Goal: Task Accomplishment & Management: Complete application form

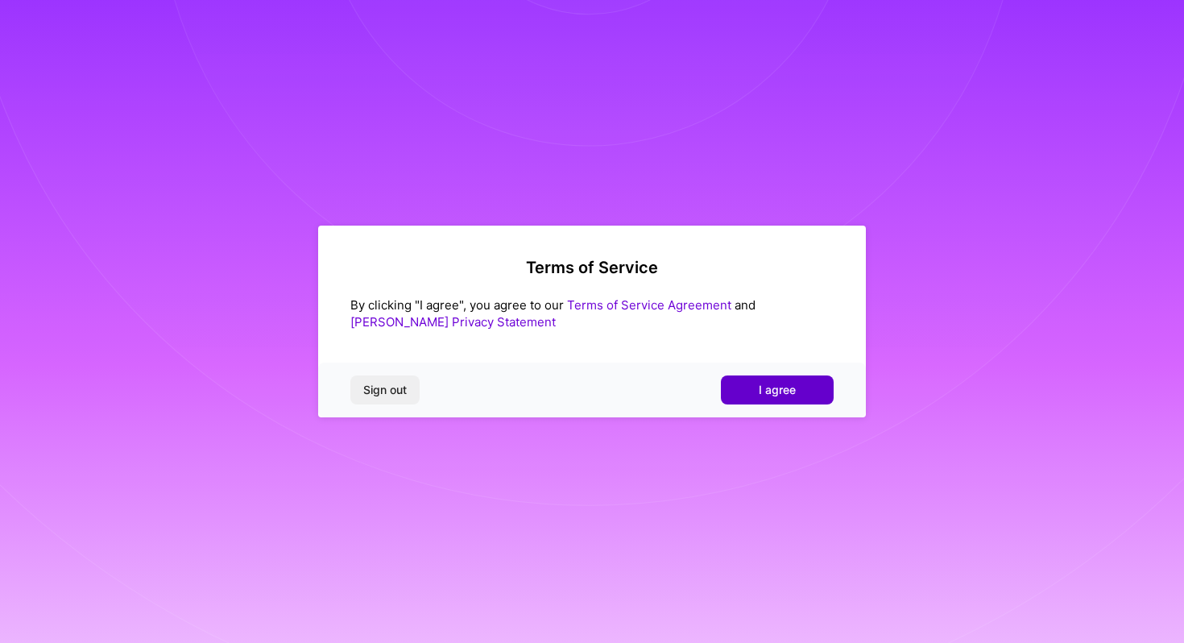
click at [751, 384] on button "I agree" at bounding box center [777, 389] width 113 height 29
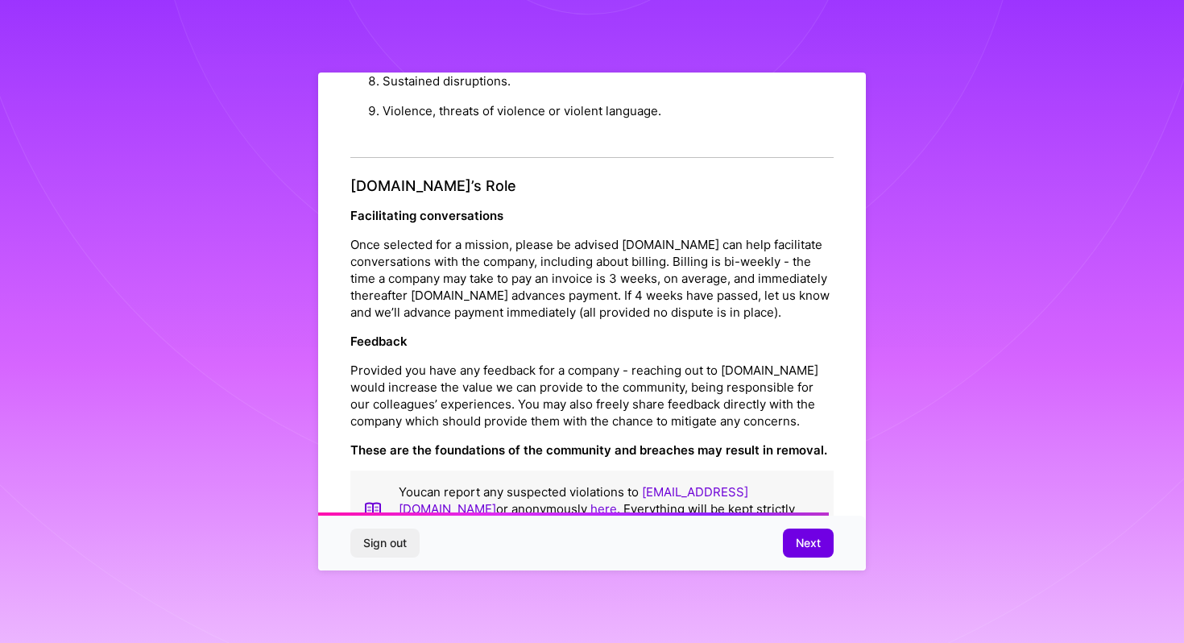
scroll to position [1786, 0]
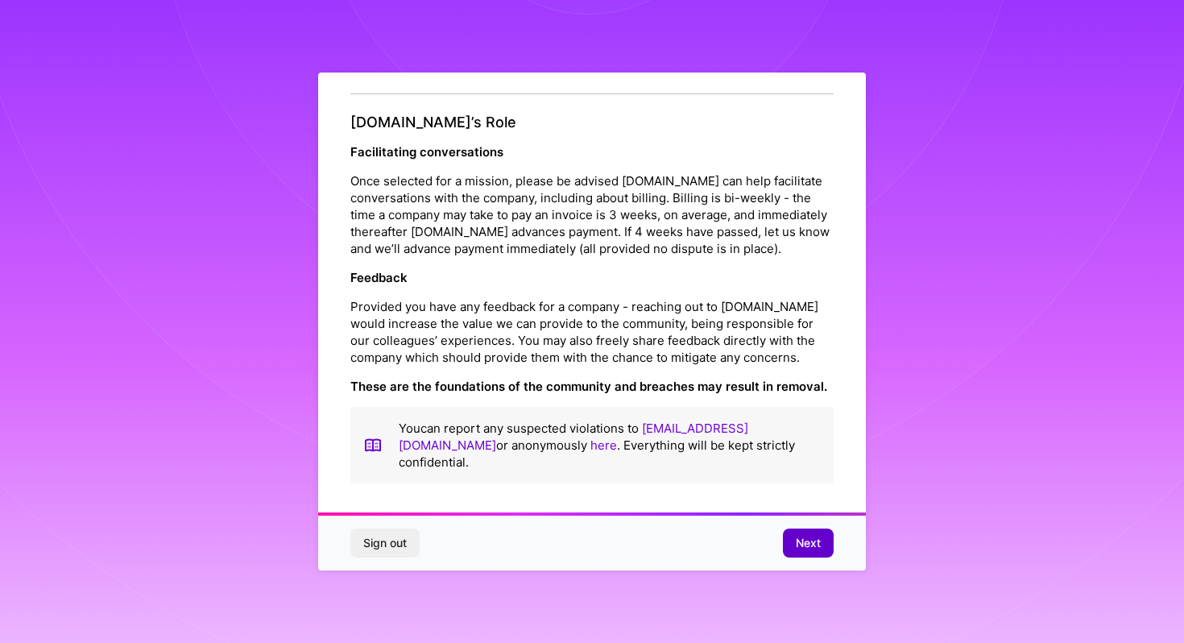
click at [800, 553] on button "Next" at bounding box center [808, 543] width 51 height 29
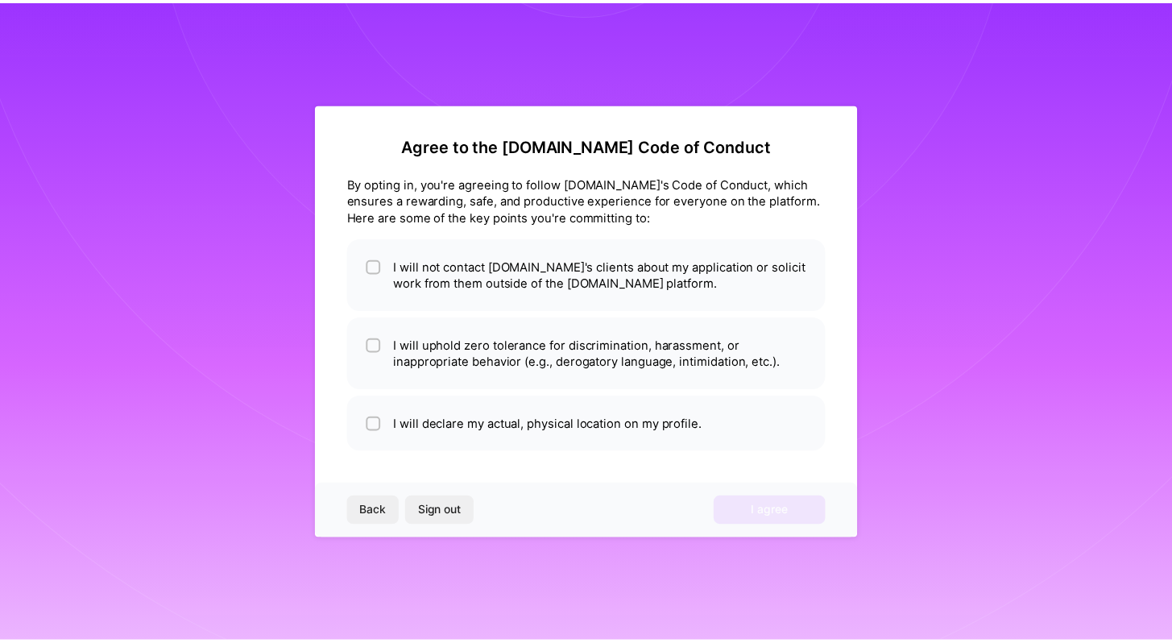
scroll to position [0, 0]
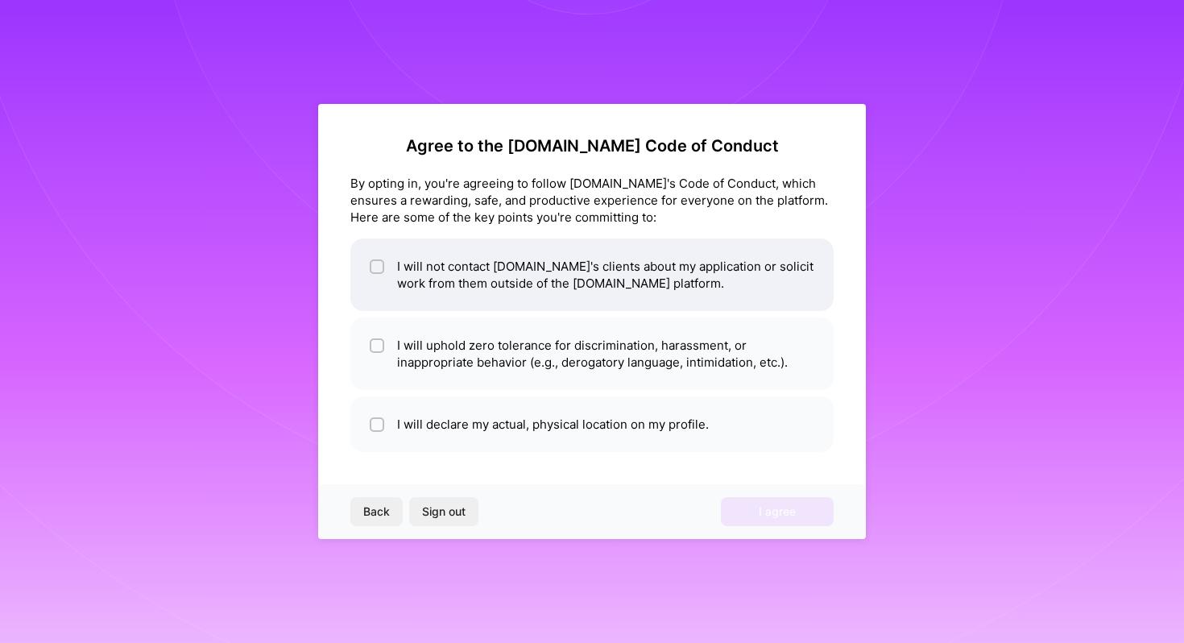
click at [554, 286] on li "I will not contact [DOMAIN_NAME]'s clients about my application or solicit work…" at bounding box center [592, 275] width 483 height 73
checkbox input "true"
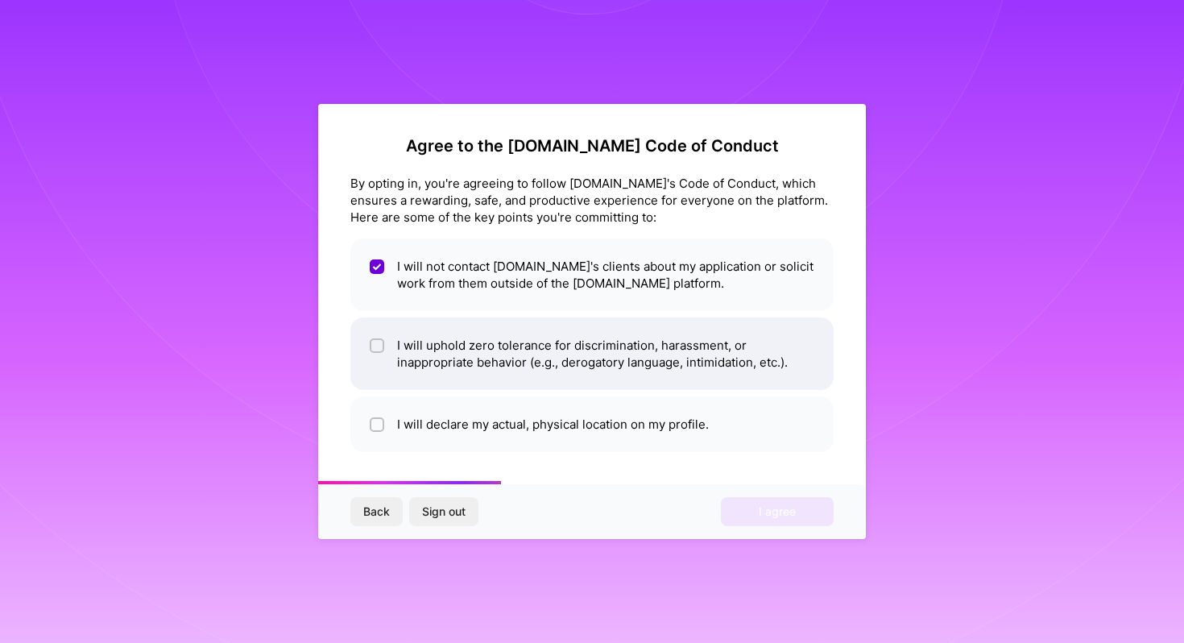
click at [554, 336] on li "I will uphold zero tolerance for discrimination, harassment, or inappropriate b…" at bounding box center [592, 353] width 483 height 73
checkbox input "true"
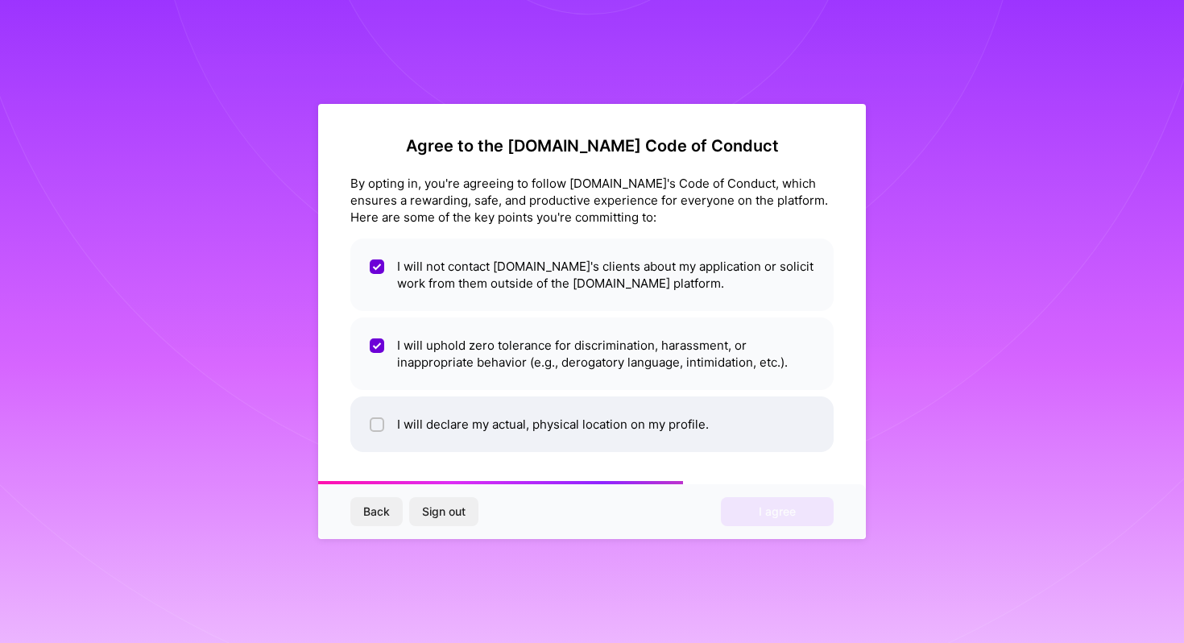
click at [558, 416] on li "I will declare my actual, physical location on my profile." at bounding box center [592, 424] width 483 height 56
checkbox input "true"
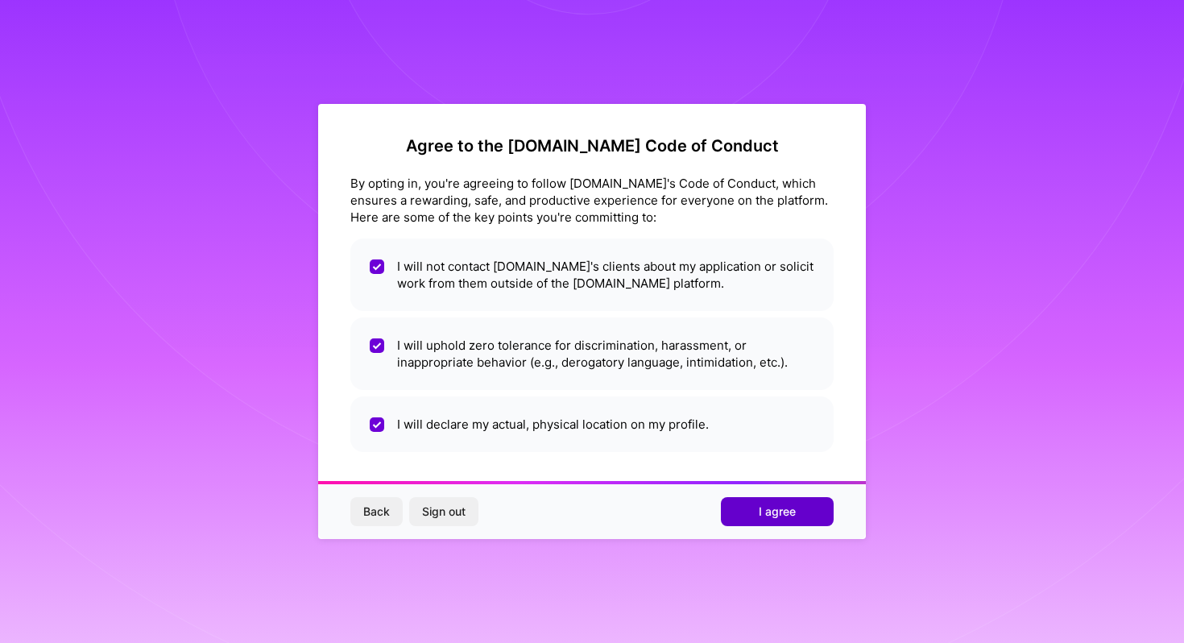
click at [772, 502] on button "I agree" at bounding box center [777, 511] width 113 height 29
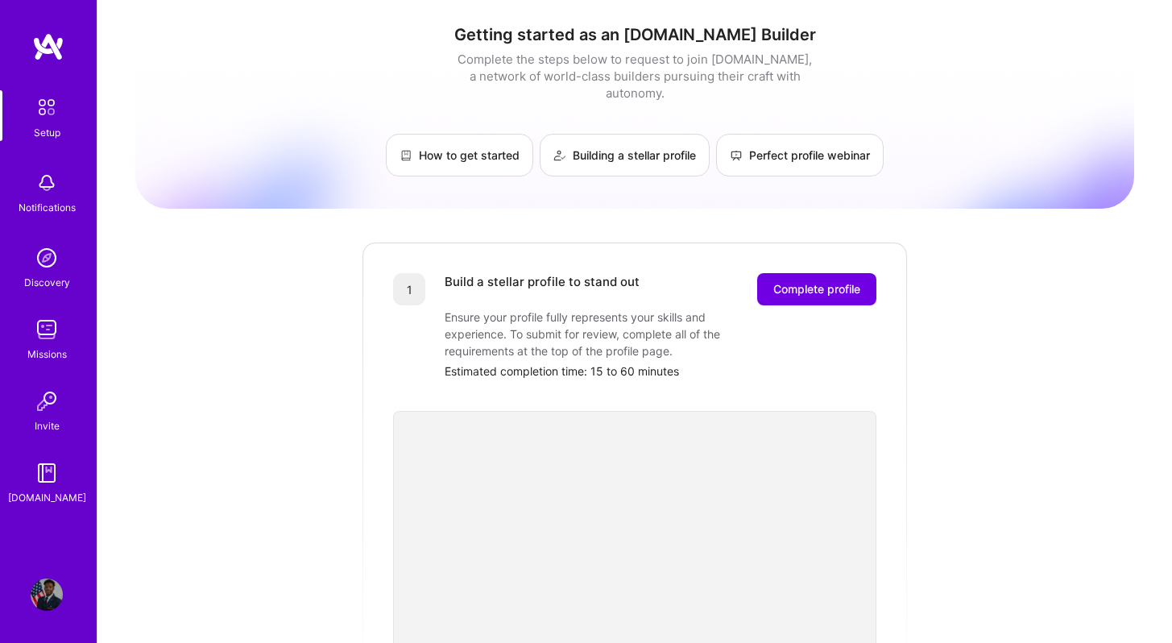
click at [48, 270] on img at bounding box center [47, 258] width 32 height 32
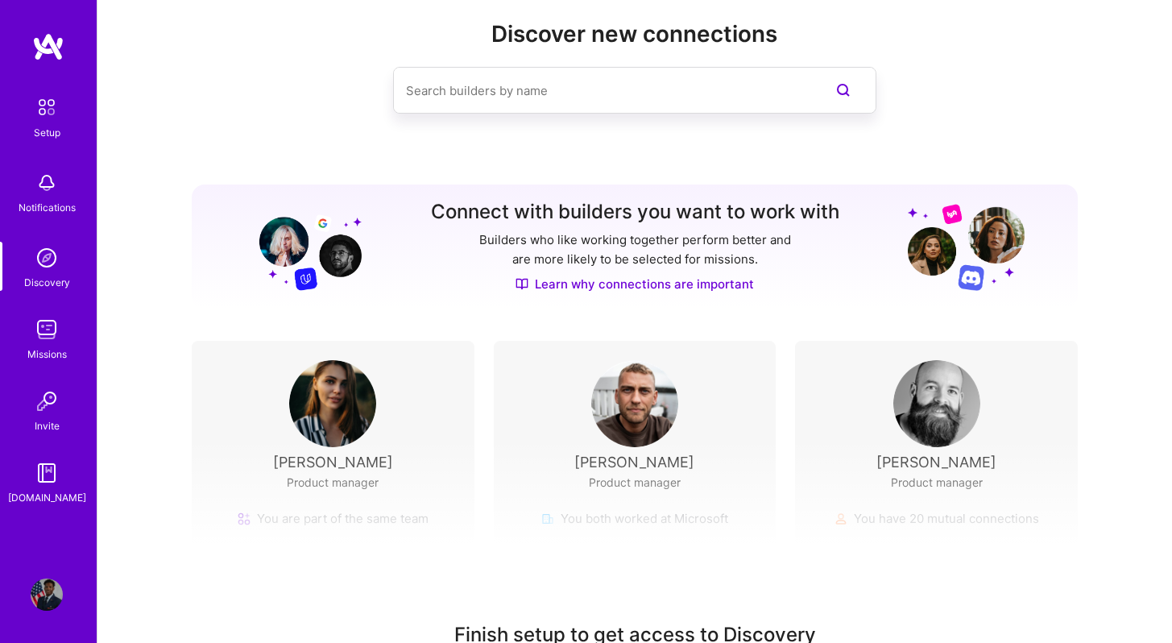
scroll to position [127, 0]
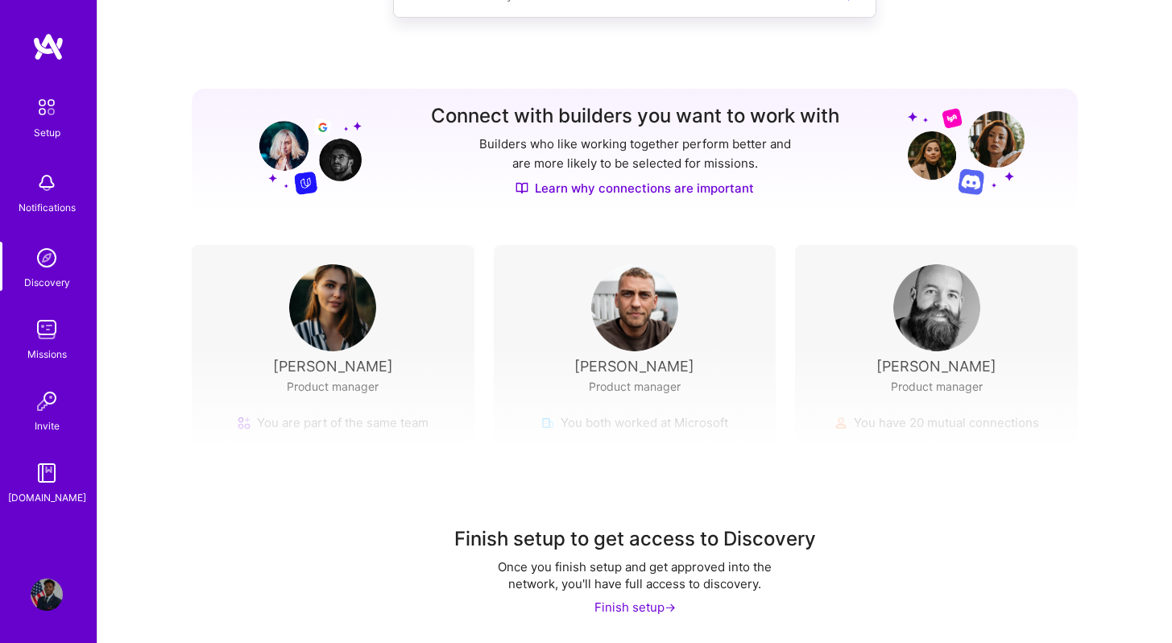
click at [643, 613] on div "Finish setup ->" at bounding box center [635, 607] width 81 height 17
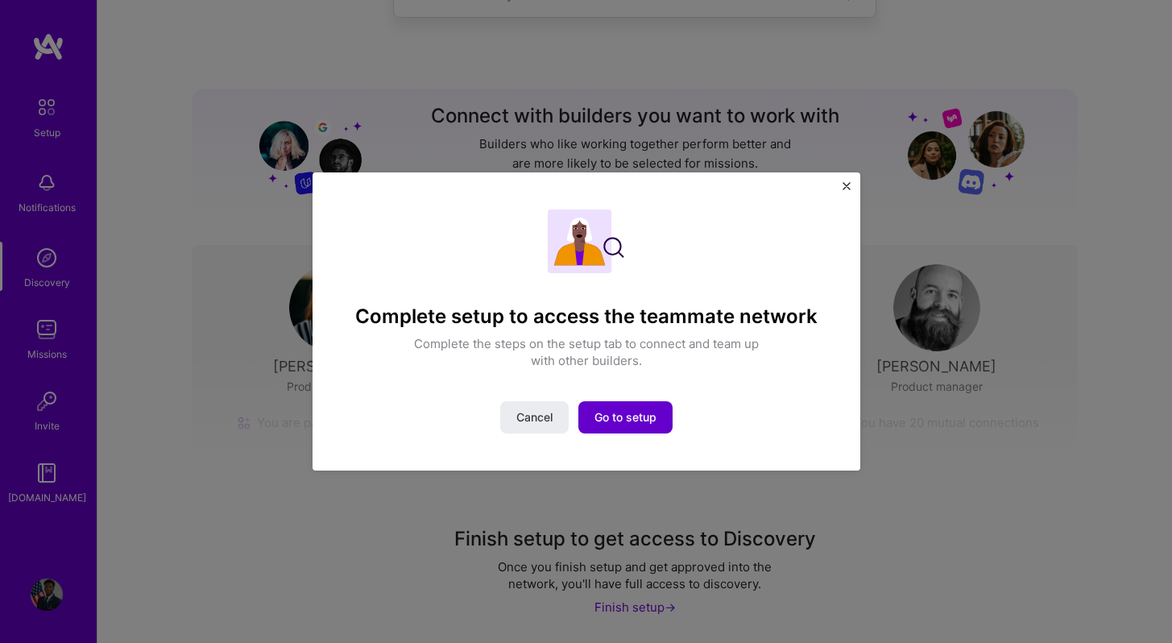
click at [612, 412] on span "Go to setup" at bounding box center [626, 417] width 62 height 16
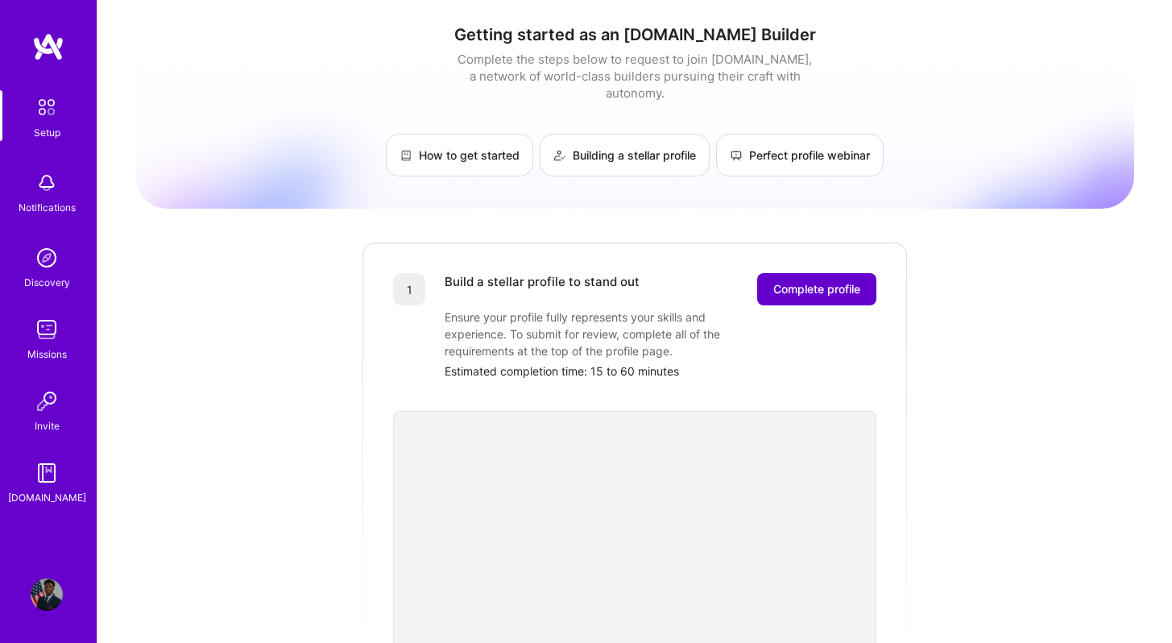
click at [794, 281] on span "Complete profile" at bounding box center [817, 289] width 87 height 16
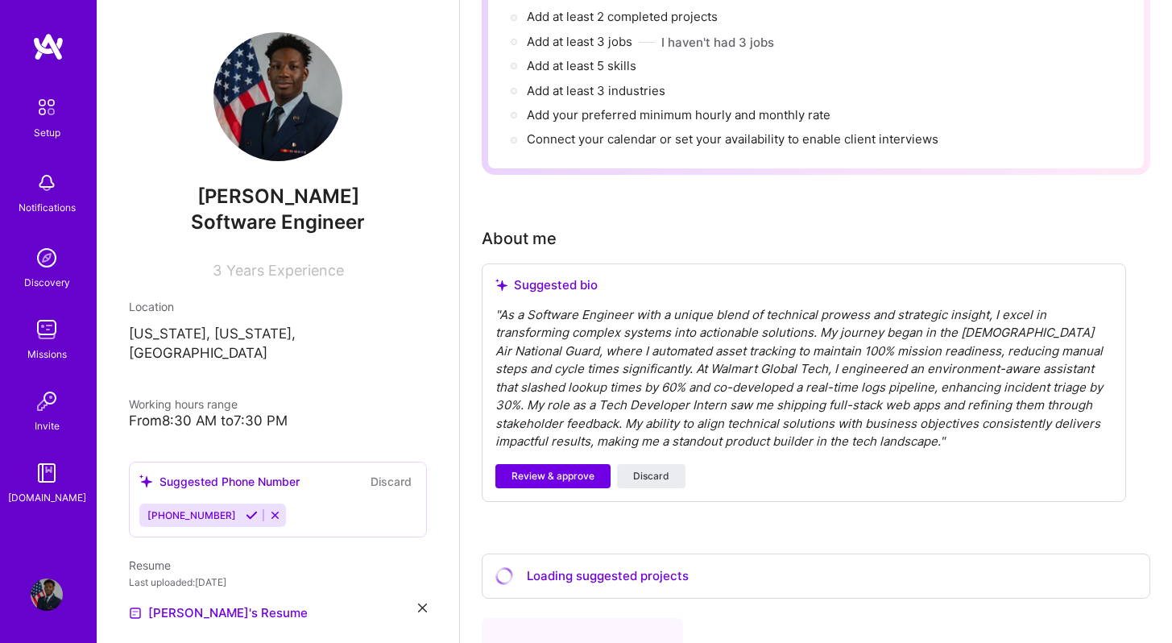
scroll to position [249, 0]
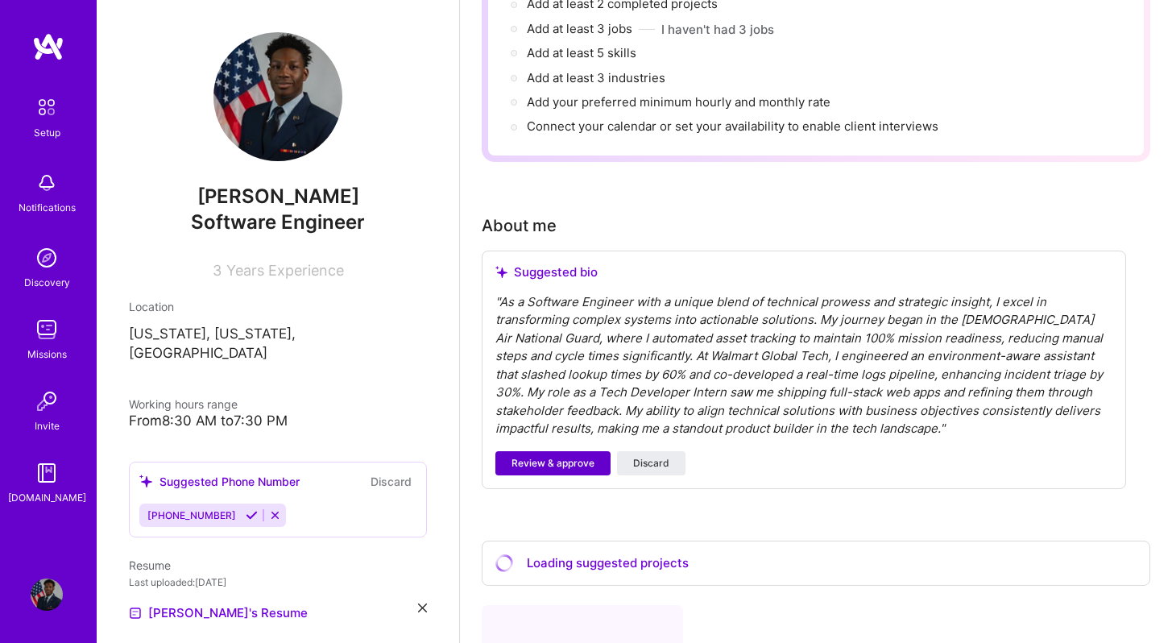
click at [577, 456] on span "Review & approve" at bounding box center [553, 463] width 83 height 15
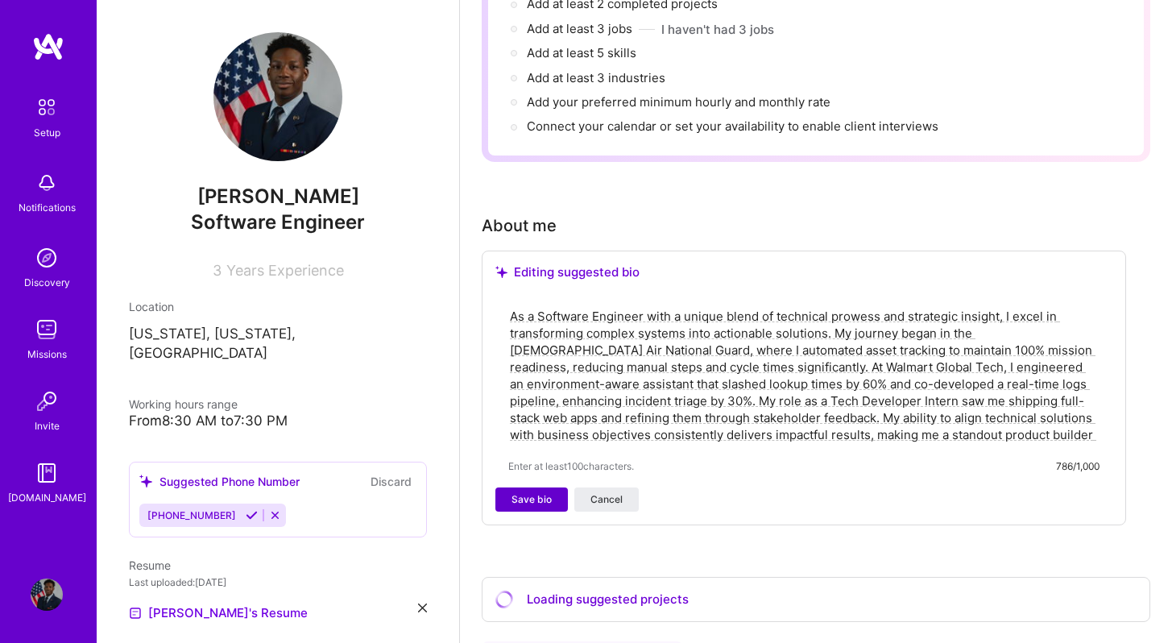
click at [533, 492] on span "Save bio" at bounding box center [532, 499] width 40 height 15
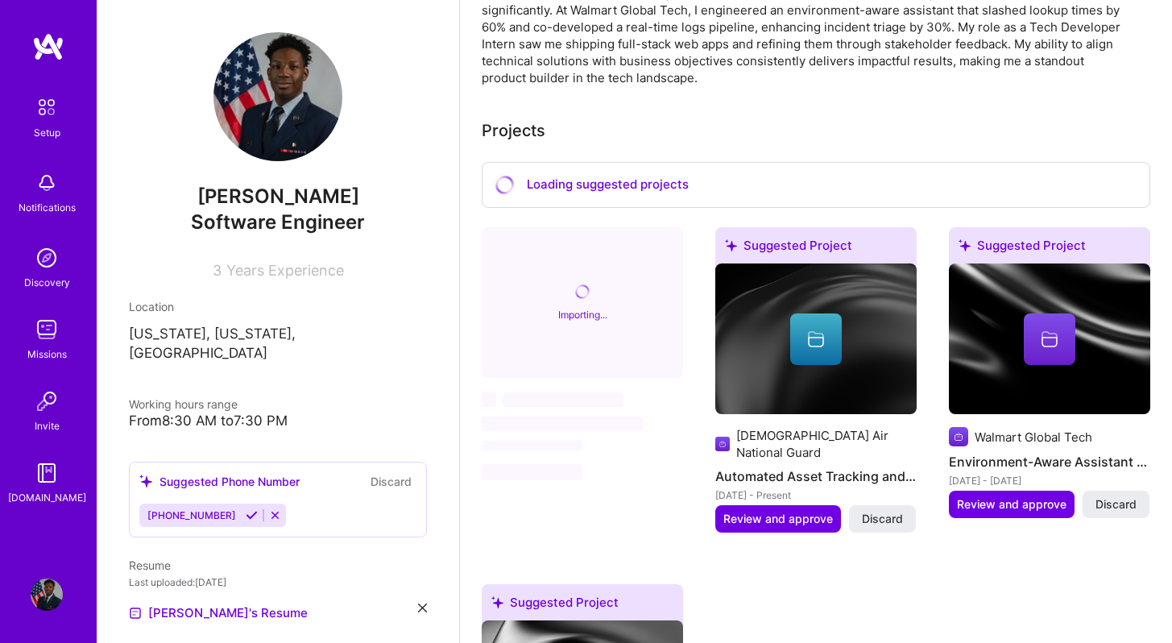
scroll to position [533, 0]
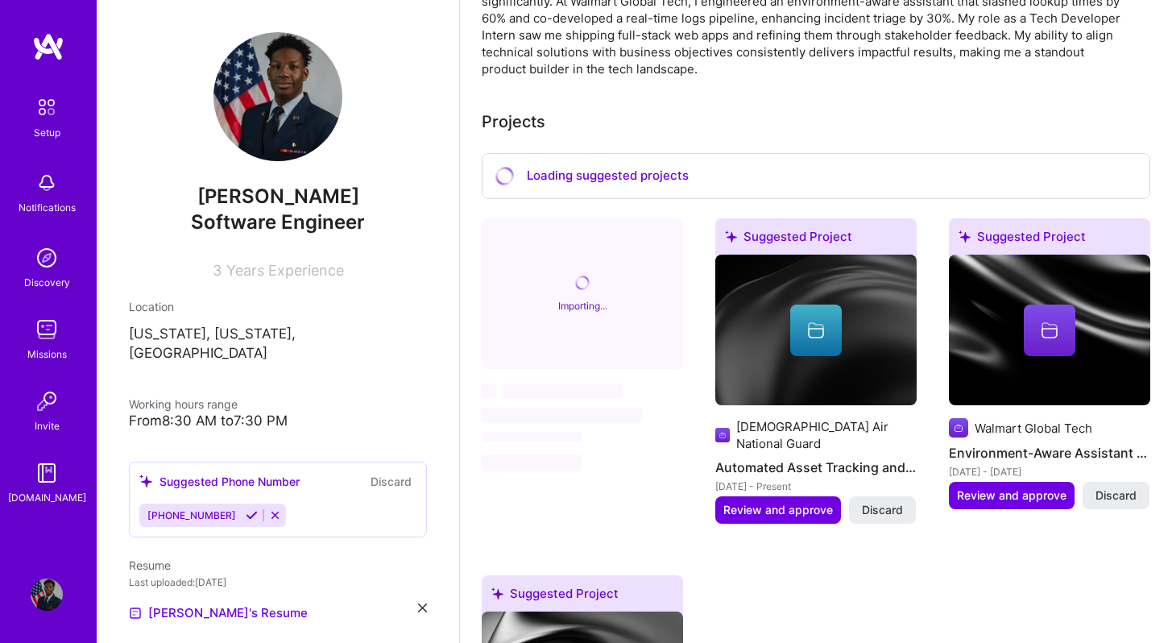
click at [677, 401] on span "‌" at bounding box center [582, 410] width 201 height 24
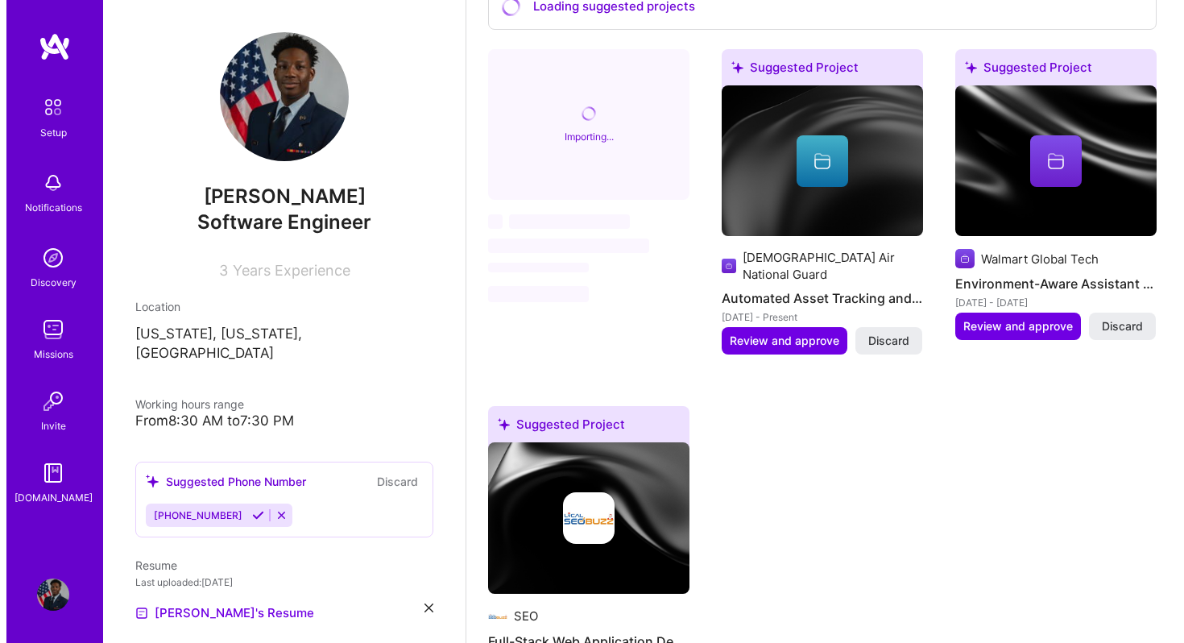
scroll to position [783, 0]
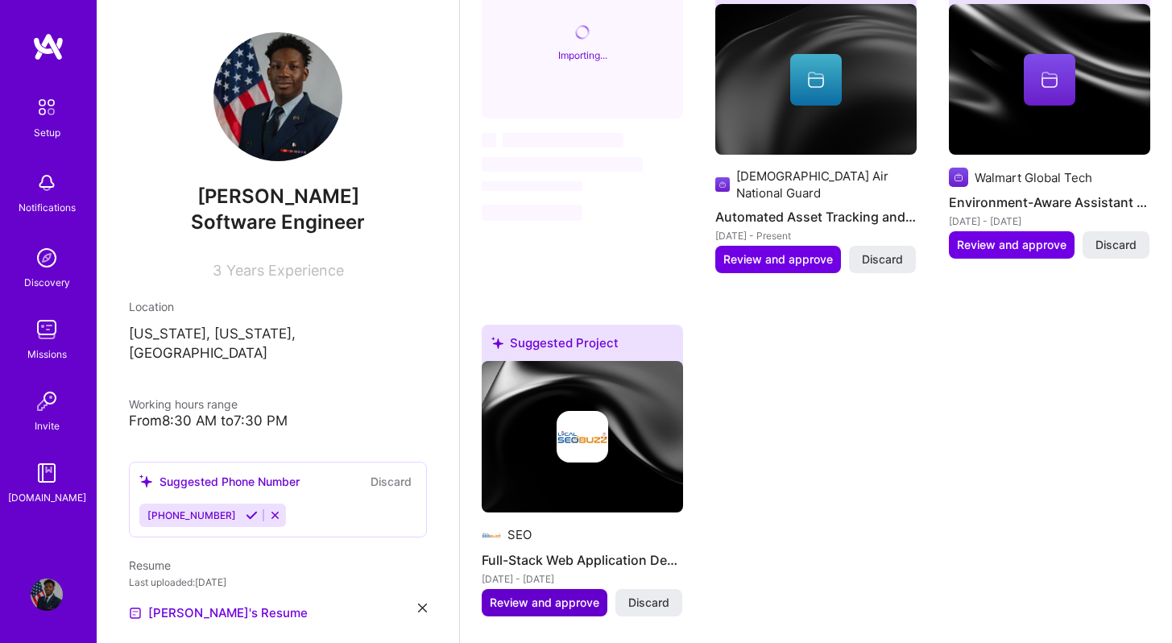
click at [529, 589] on button "Review and approve" at bounding box center [545, 602] width 126 height 27
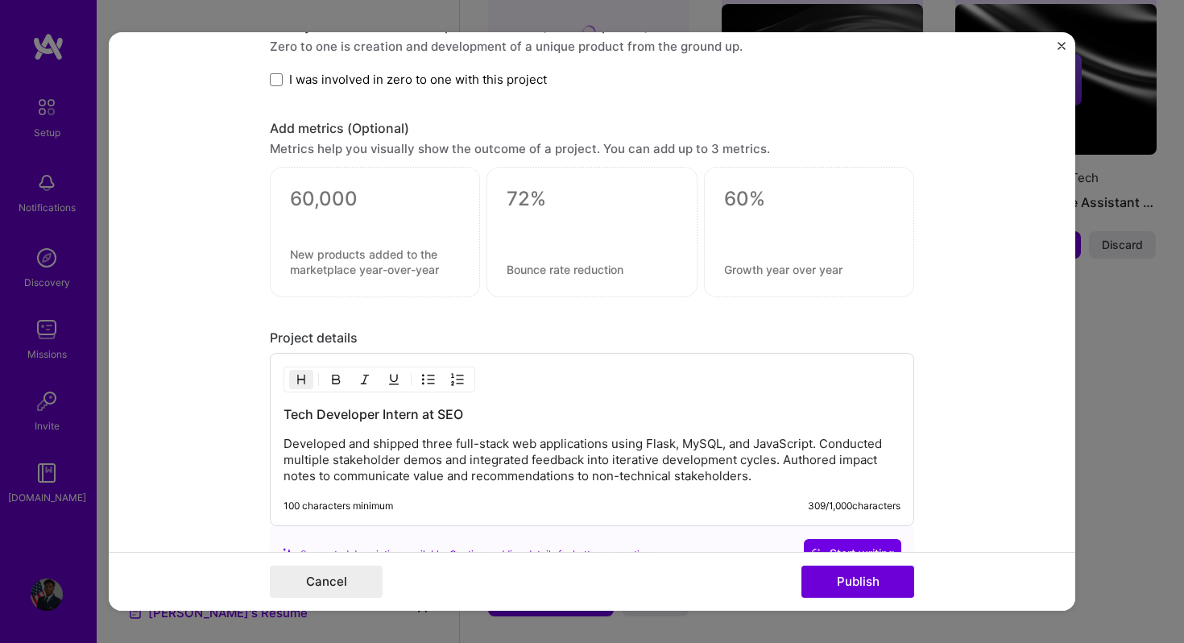
scroll to position [1230, 0]
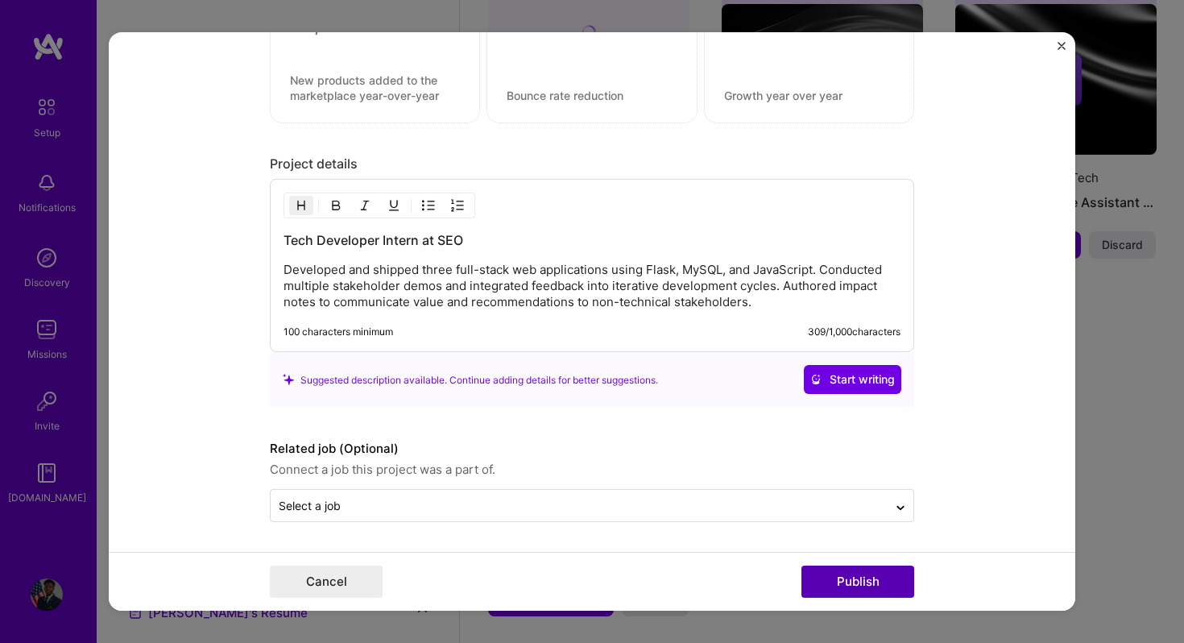
click at [833, 580] on button "Publish" at bounding box center [858, 582] width 113 height 32
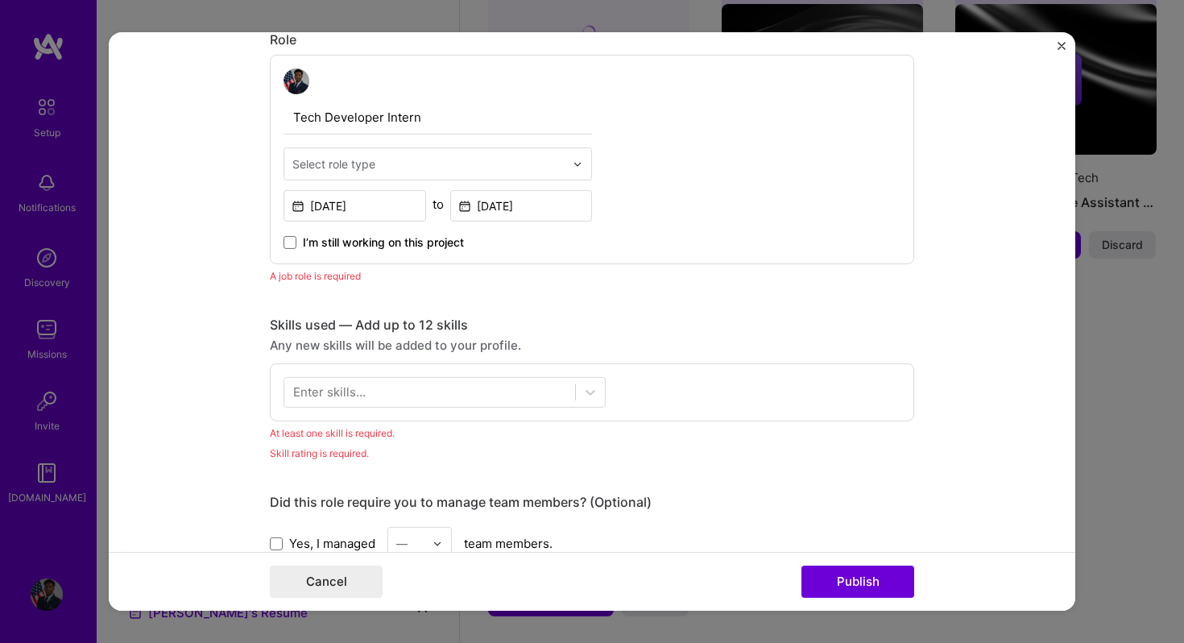
scroll to position [152, 0]
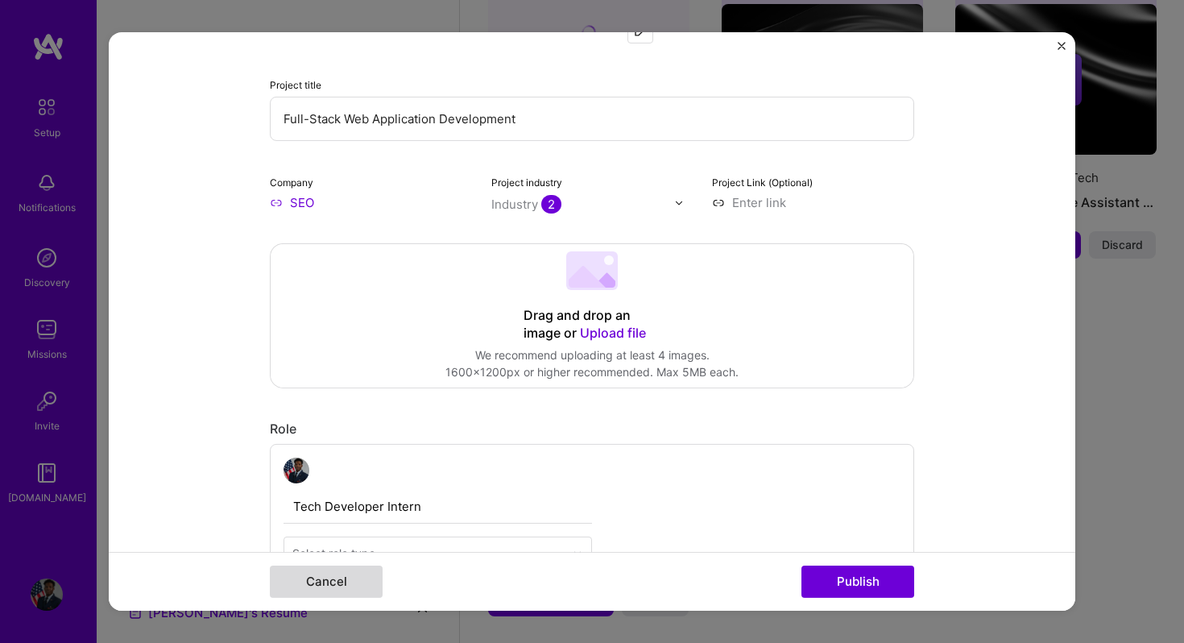
click at [303, 588] on button "Cancel" at bounding box center [326, 582] width 113 height 32
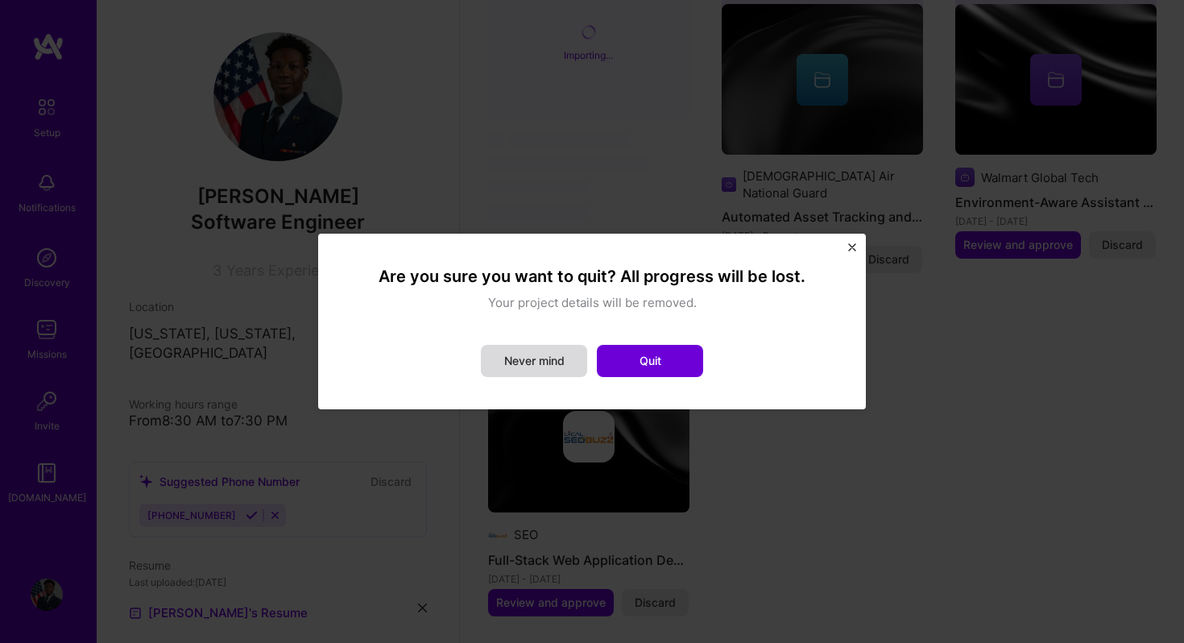
click at [561, 367] on button "Never mind" at bounding box center [534, 361] width 106 height 32
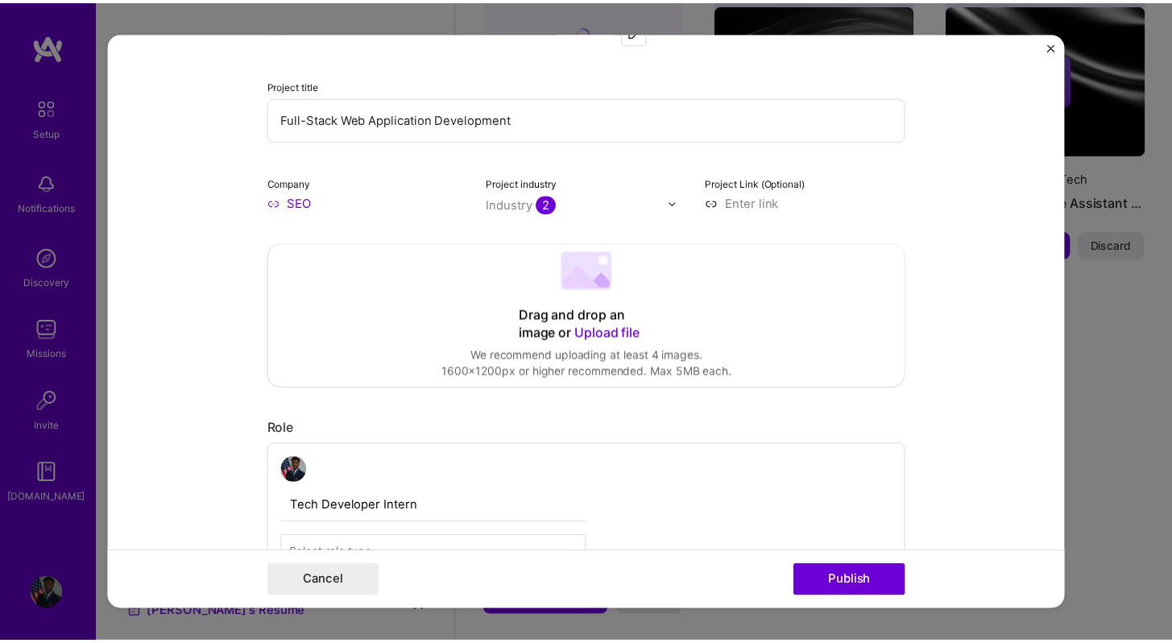
scroll to position [0, 0]
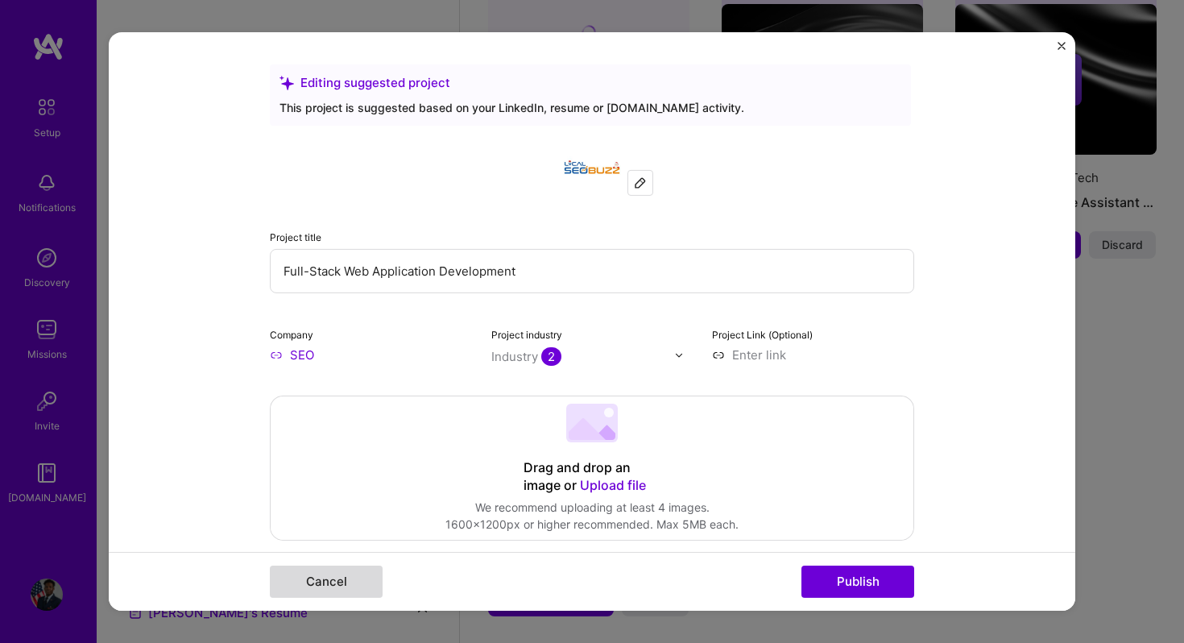
click at [292, 570] on button "Cancel" at bounding box center [326, 582] width 113 height 32
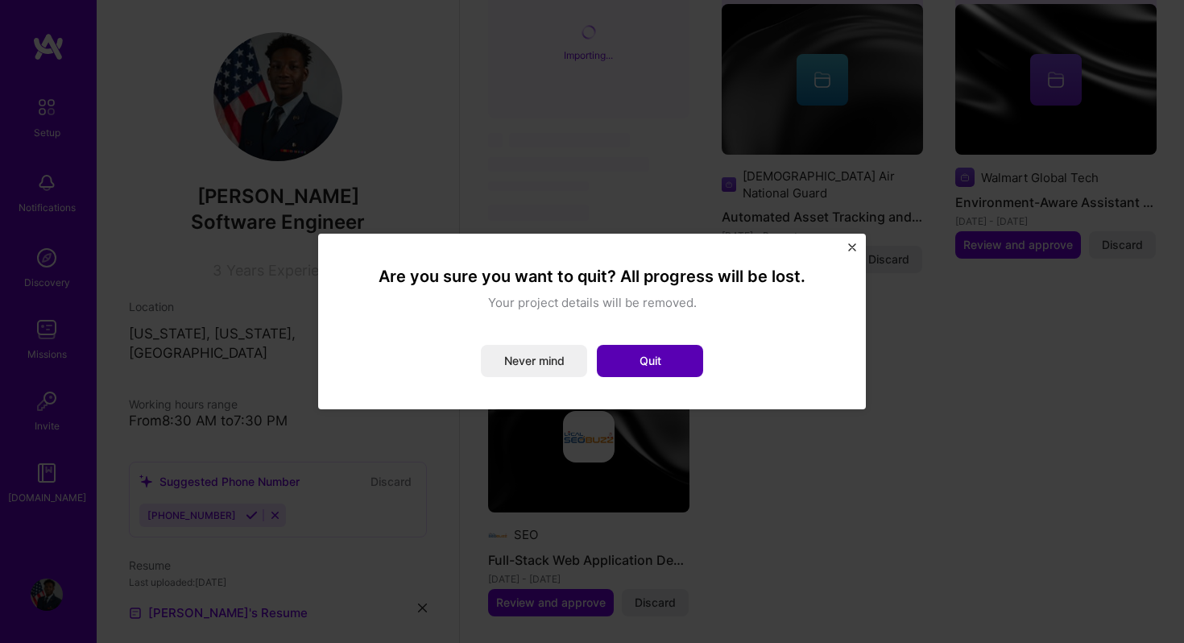
click at [665, 352] on button "Quit" at bounding box center [650, 361] width 106 height 32
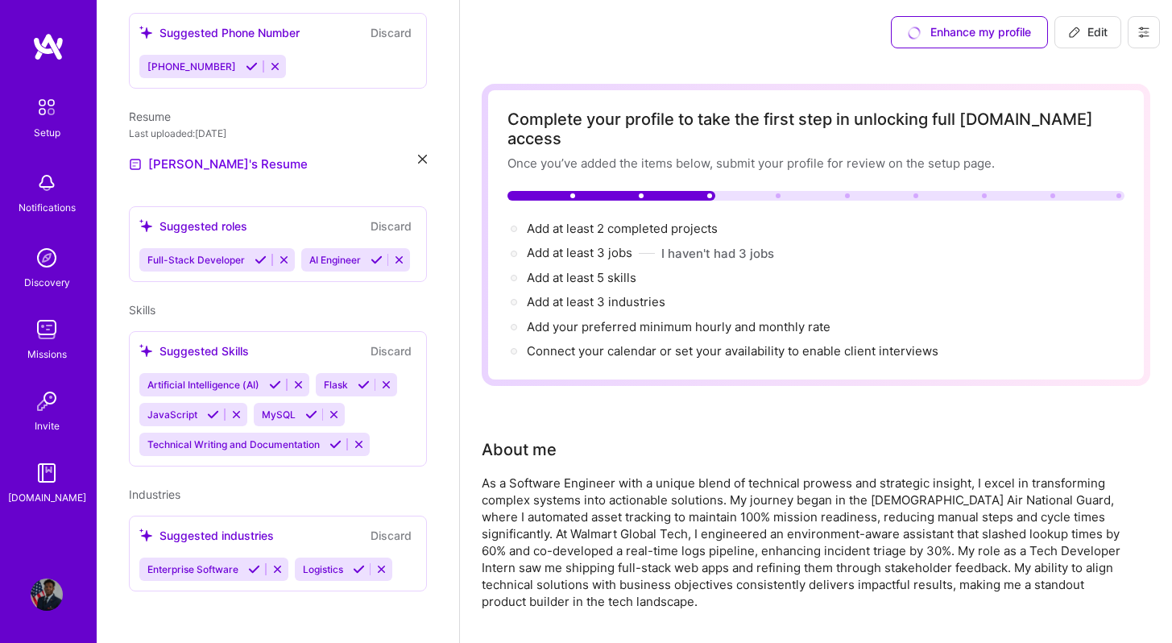
click at [38, 255] on img at bounding box center [47, 258] width 32 height 32
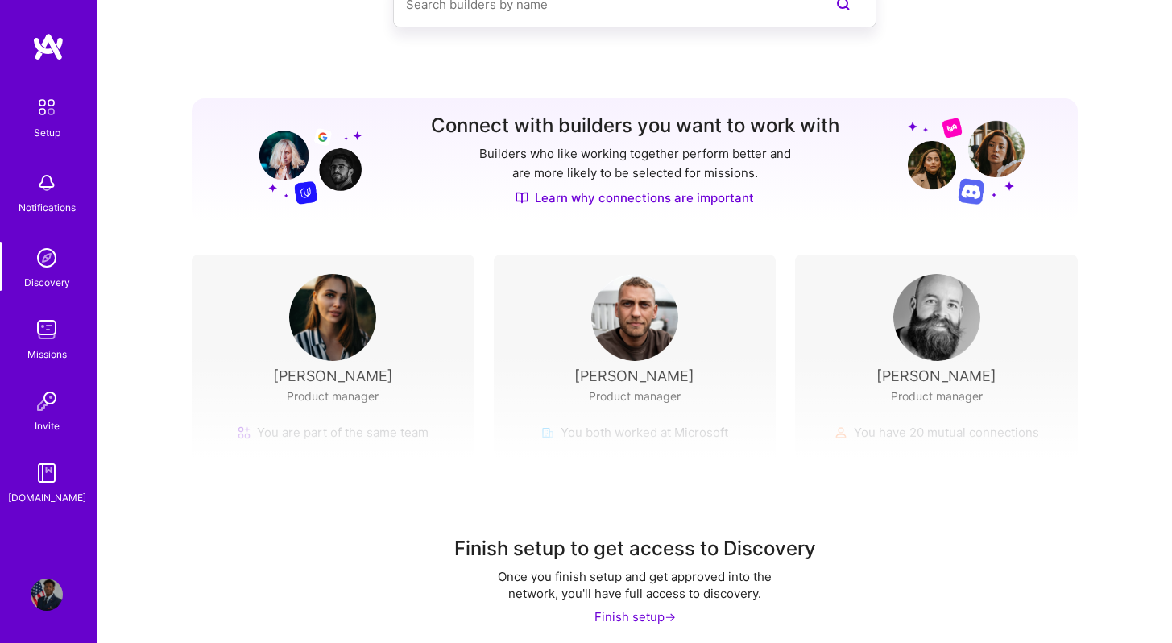
scroll to position [127, 0]
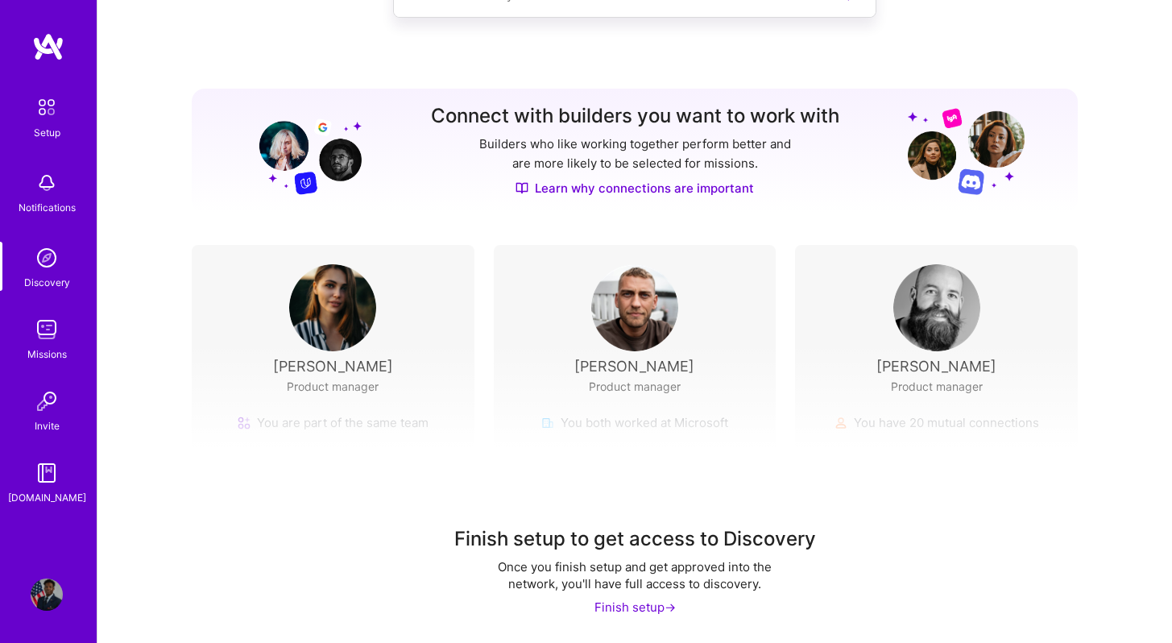
click at [622, 612] on div "Finish setup ->" at bounding box center [635, 607] width 81 height 17
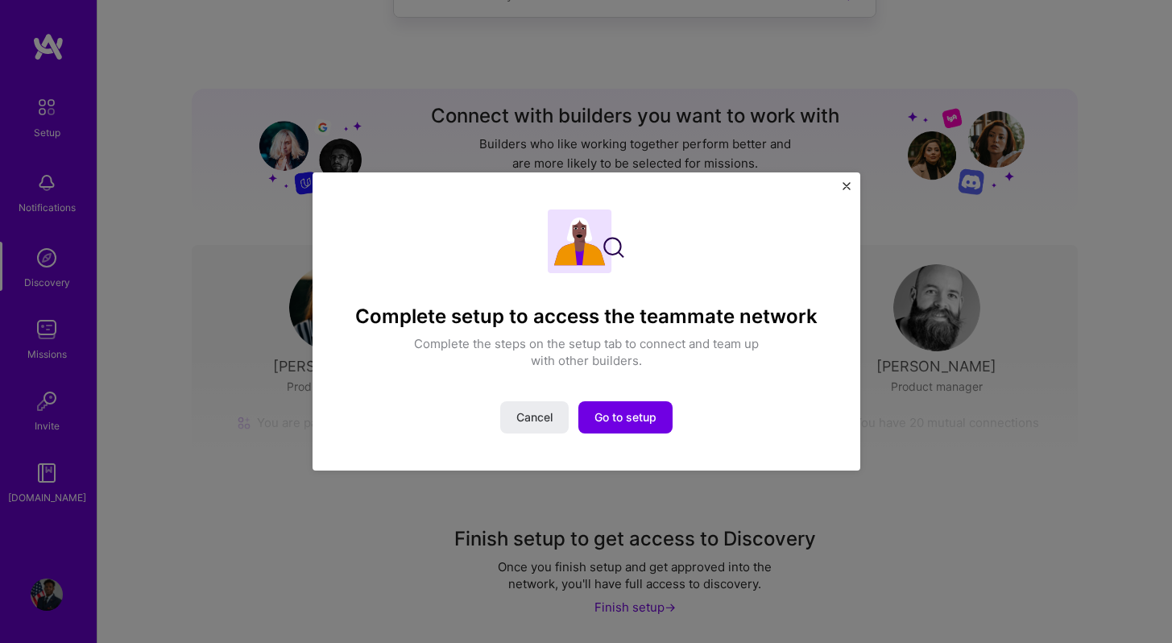
click at [611, 397] on div "Complete setup to access the teammate network Complete the steps on the setup t…" at bounding box center [587, 321] width 474 height 224
click at [611, 402] on button "Go to setup" at bounding box center [626, 417] width 94 height 32
